Goal: Task Accomplishment & Management: Manage account settings

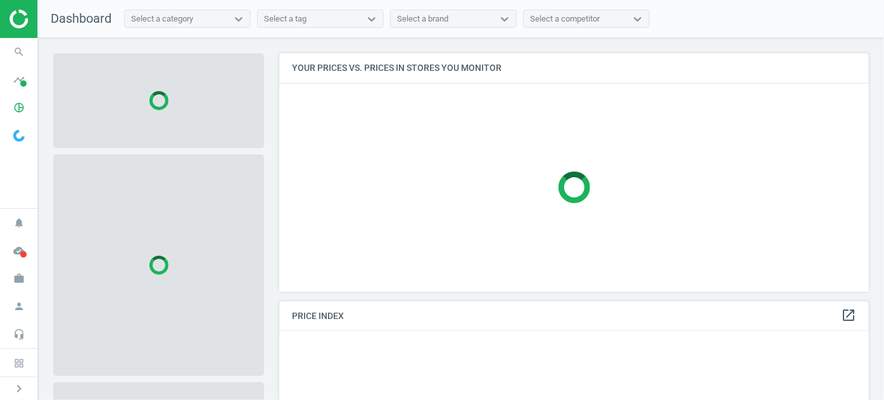
scroll to position [256, 599]
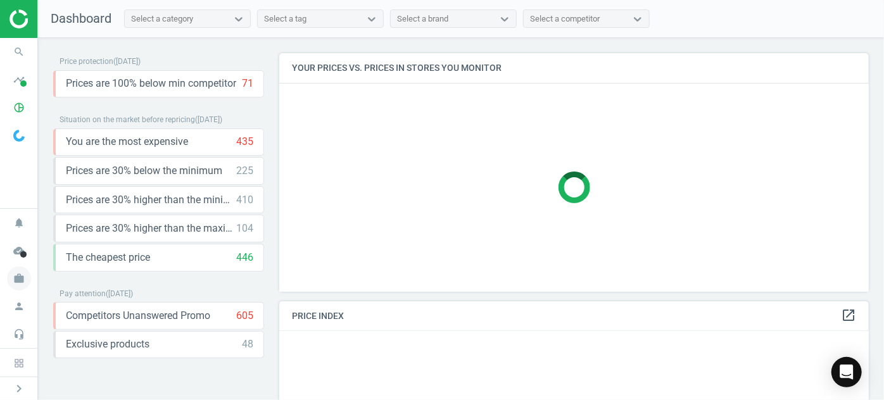
click at [22, 281] on icon "work" at bounding box center [19, 278] width 24 height 24
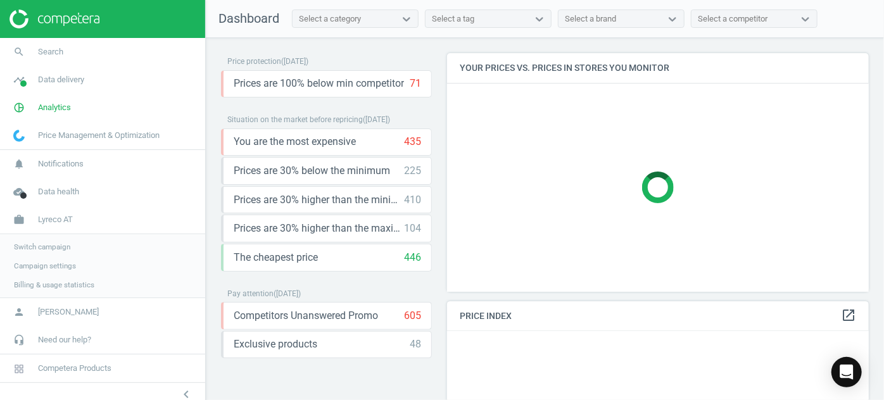
scroll to position [268, 431]
click at [37, 244] on span "Switch campaign" at bounding box center [42, 247] width 56 height 10
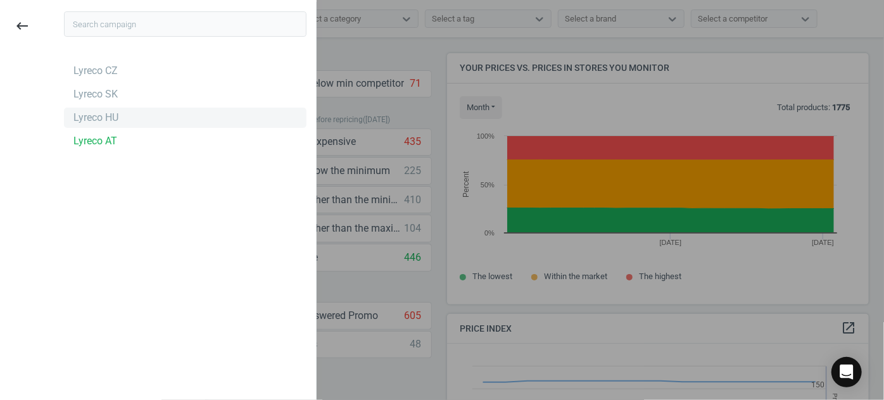
scroll to position [309, 431]
click at [108, 114] on div "Lyreco HU" at bounding box center [95, 118] width 45 height 14
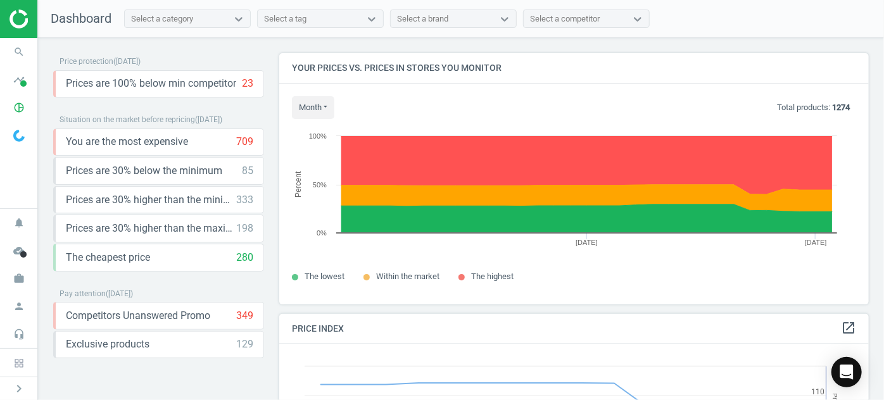
scroll to position [309, 599]
